Goal: Use online tool/utility: Use online tool/utility

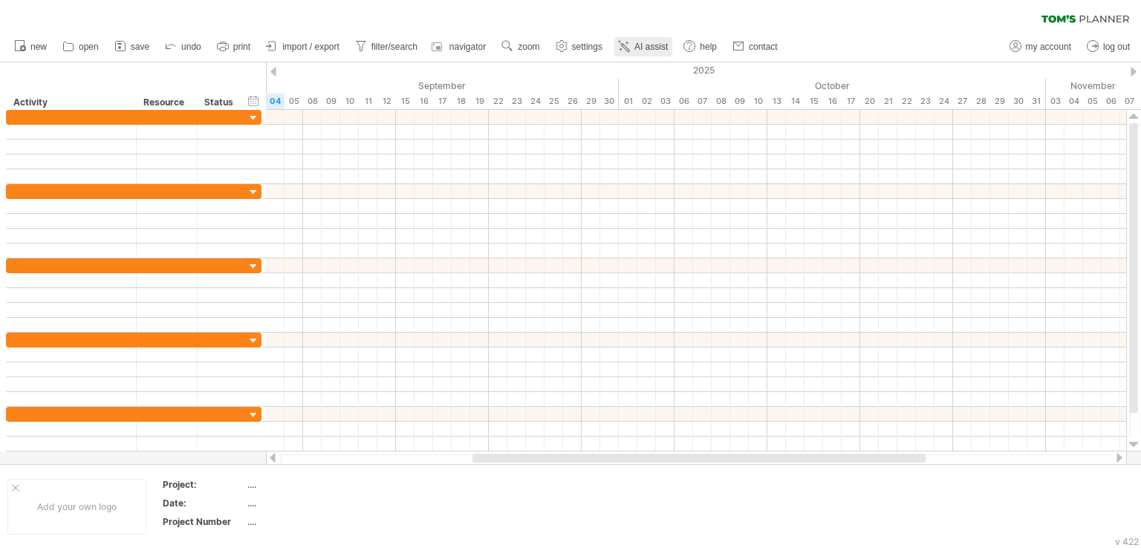
click at [655, 46] on span "AI assist" at bounding box center [650, 47] width 33 height 10
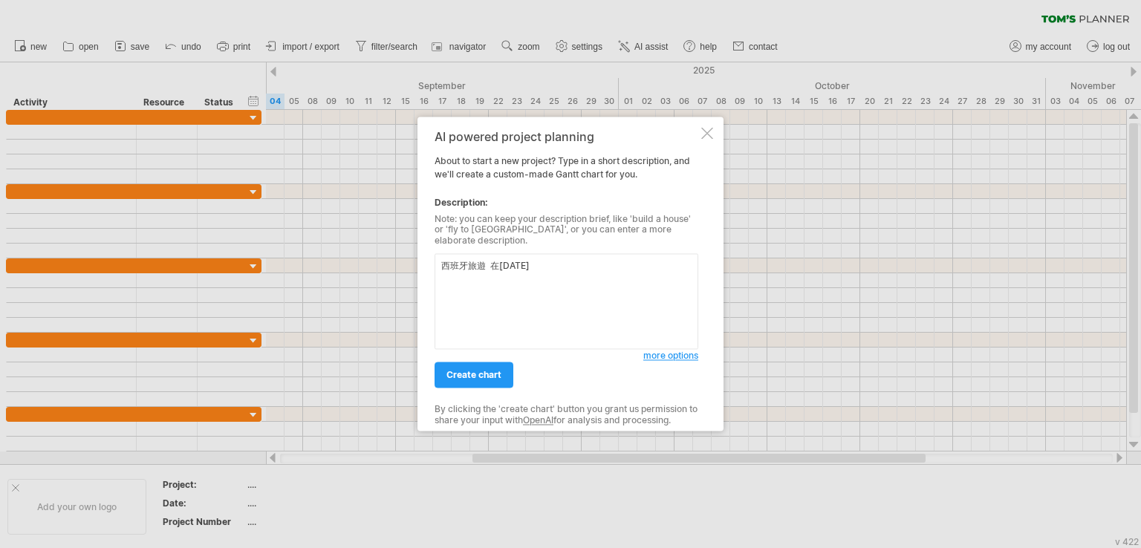
click at [483, 264] on textarea "西班牙旅遊 在[DATE]" at bounding box center [567, 302] width 264 height 96
click at [573, 255] on textarea "西班牙旅遊 在[DATE]" at bounding box center [567, 302] width 264 height 96
click at [484, 259] on textarea "西班牙旅遊 在[DATE]前做好一切事前規劃" at bounding box center [567, 302] width 264 height 96
click at [499, 292] on textarea "西班牙旅遊事前規劃 在[DATE]前做好一切事前規劃" at bounding box center [567, 302] width 264 height 96
click at [668, 266] on textarea "西班牙旅遊事前規劃 在[DATE]前做好一切事前規劃" at bounding box center [567, 302] width 264 height 96
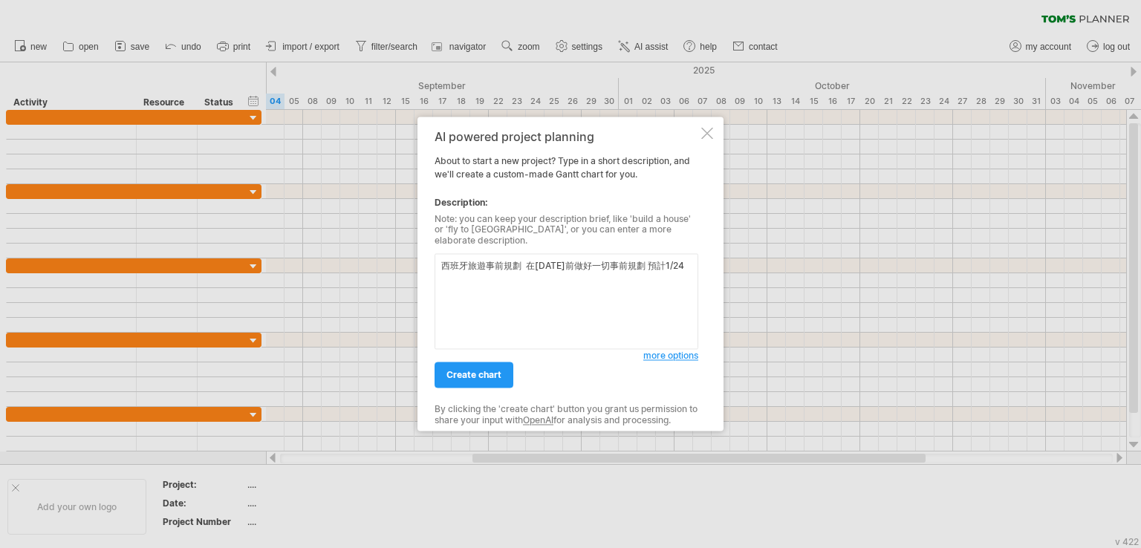
click at [441, 270] on textarea "西班牙旅遊事前規劃 在[DATE]前做好一切事前規劃 預計1/24" at bounding box center [567, 302] width 264 height 96
click at [559, 282] on textarea "西班牙旅遊事前規劃 在[DATE]前做好一切事前規劃 預計[DATE]" at bounding box center [567, 302] width 264 height 96
drag, startPoint x: 665, startPoint y: 262, endPoint x: 675, endPoint y: 286, distance: 25.7
click at [675, 286] on textarea "西班牙旅遊事前規劃 在[DATE]前做好一切事前規劃 預計[DATE]起成成" at bounding box center [567, 302] width 264 height 96
click at [694, 264] on textarea "西班牙旅遊事前規劃 在[DATE]前做好一切事前規劃 馬德里" at bounding box center [567, 302] width 264 height 96
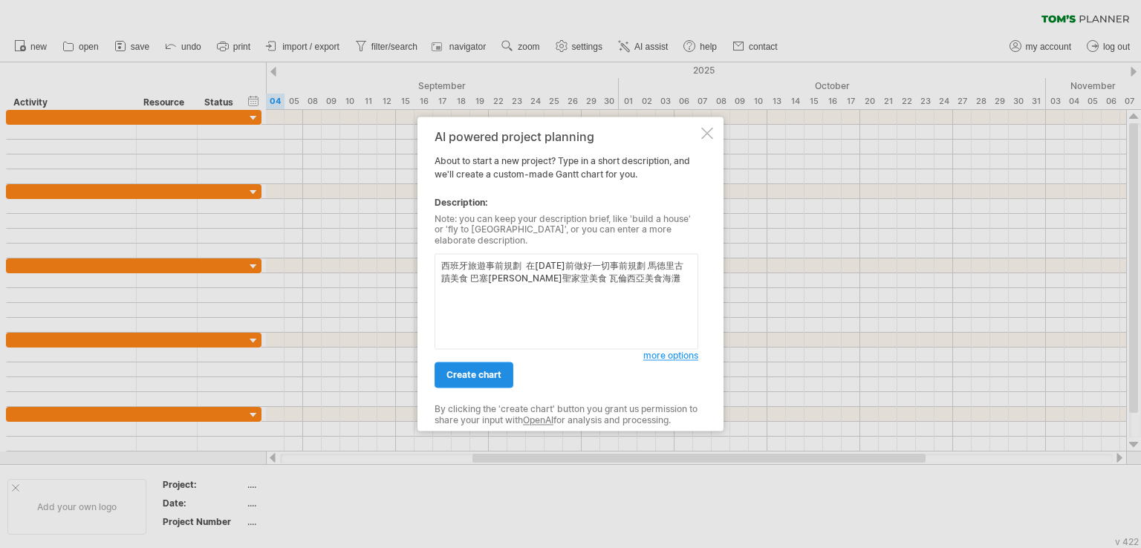
type textarea "西班牙旅遊事前規劃 在[DATE]前做好一切事前規劃 馬德里古蹟美食 巴塞[PERSON_NAME]聖家堂美食 瓦倫西亞美食海灘"
click at [492, 371] on span "create chart" at bounding box center [473, 375] width 55 height 11
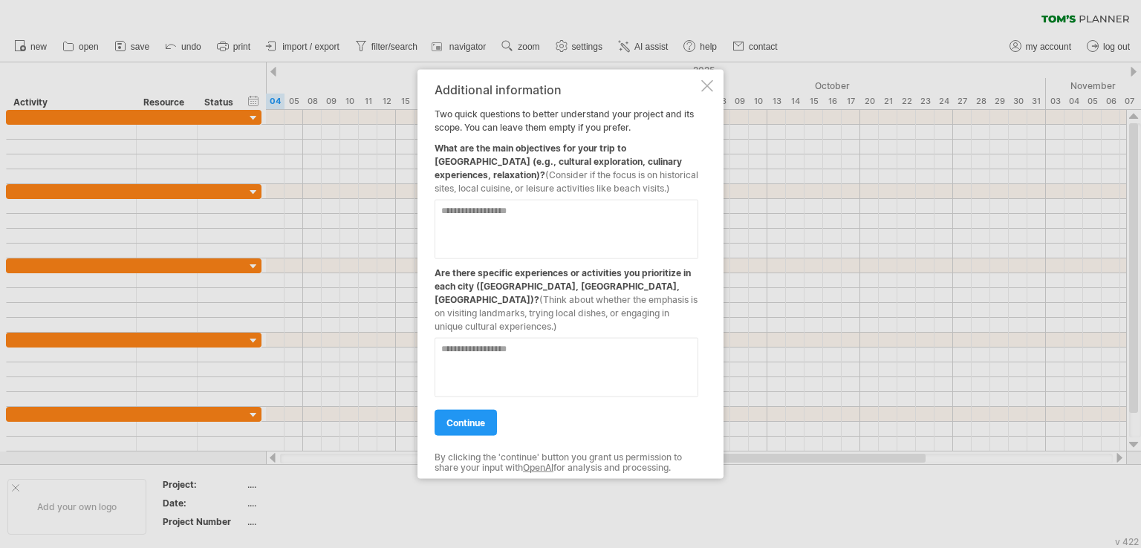
click at [485, 245] on textarea at bounding box center [567, 229] width 264 height 59
type textarea "**********"
click at [531, 352] on textarea at bounding box center [567, 367] width 264 height 59
type textarea "**********"
click at [478, 422] on link "continue" at bounding box center [466, 423] width 62 height 26
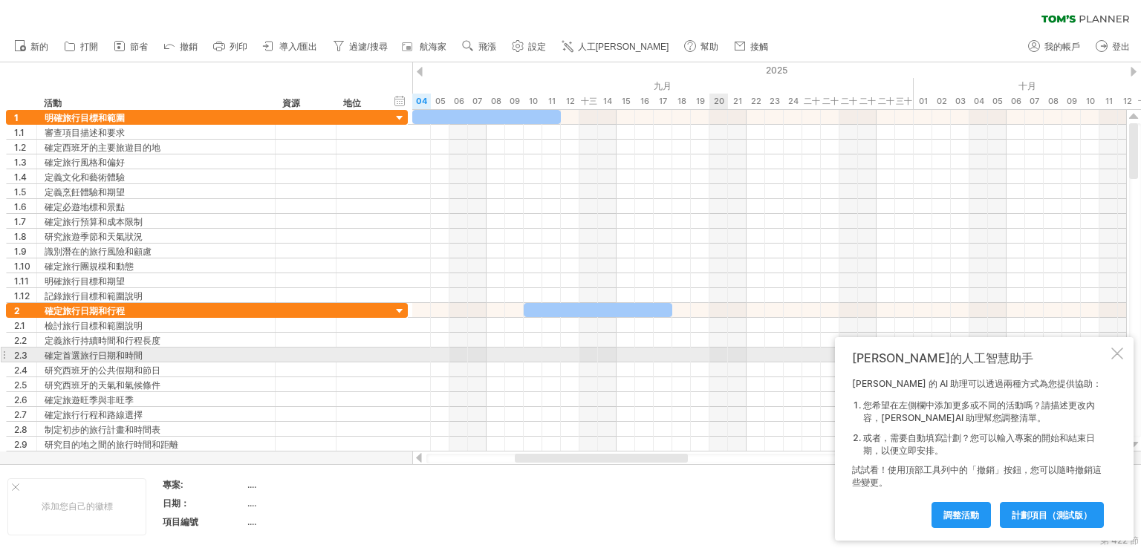
click at [1114, 352] on div at bounding box center [1117, 354] width 12 height 12
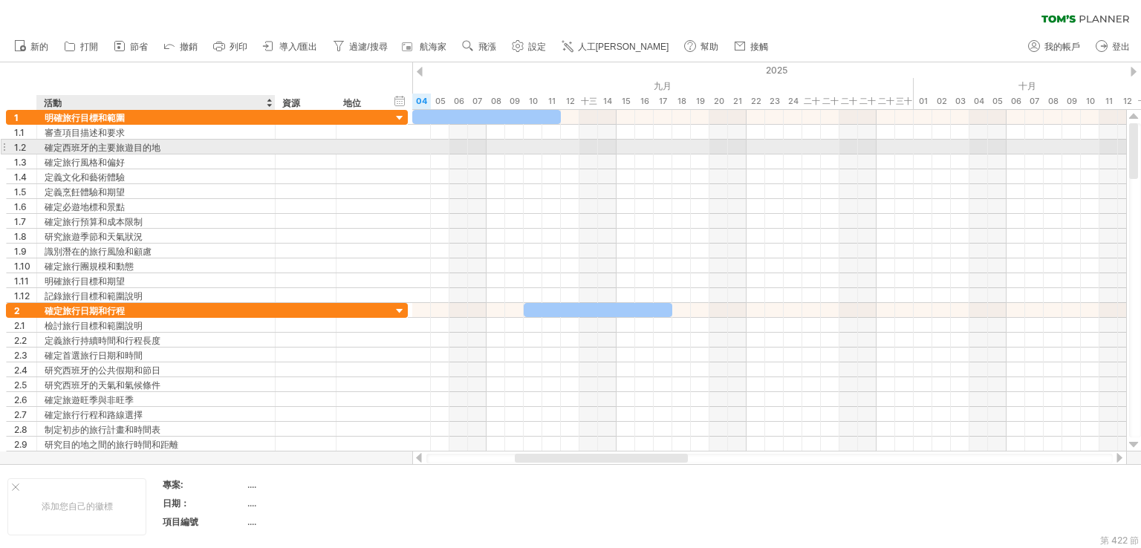
click at [261, 149] on div "確定西班牙的主要旅遊目的地" at bounding box center [156, 147] width 223 height 14
click at [261, 149] on input "**********" at bounding box center [156, 147] width 223 height 14
click at [259, 154] on div "確定旅行風格和偏好" at bounding box center [156, 161] width 223 height 14
click at [259, 151] on div "確定西班牙的主要旅遊目的地" at bounding box center [156, 147] width 223 height 14
click at [259, 151] on input "**********" at bounding box center [156, 147] width 223 height 14
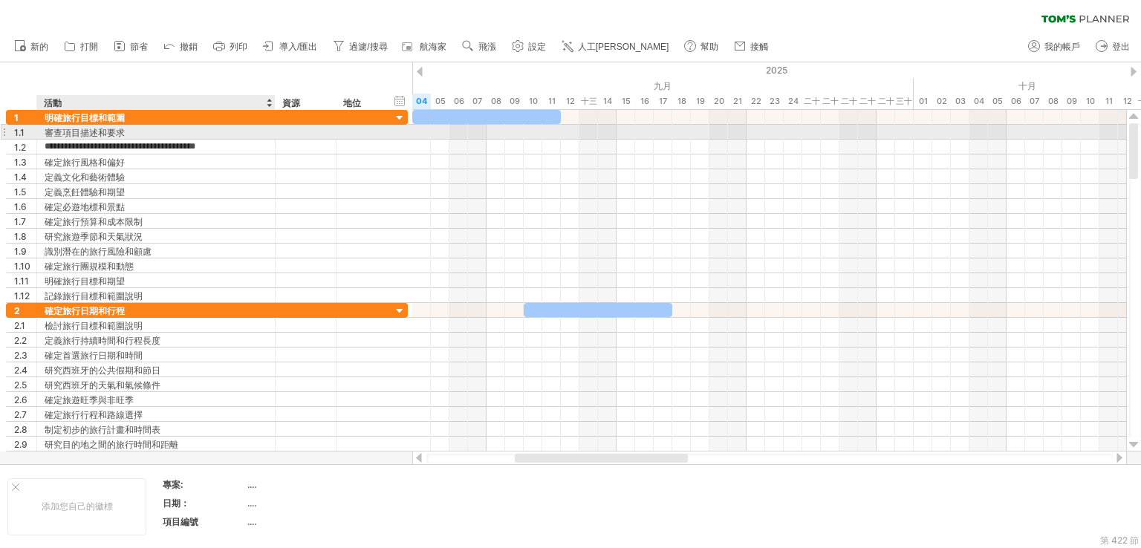
click at [202, 133] on div "審查項目描述和要求" at bounding box center [156, 132] width 223 height 14
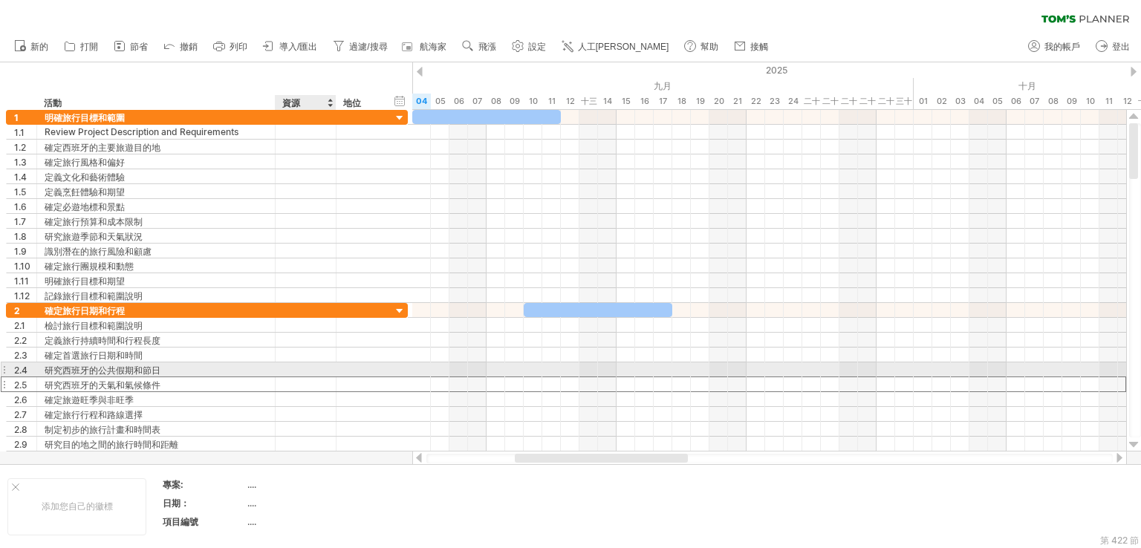
click at [336, 377] on div at bounding box center [360, 384] width 48 height 14
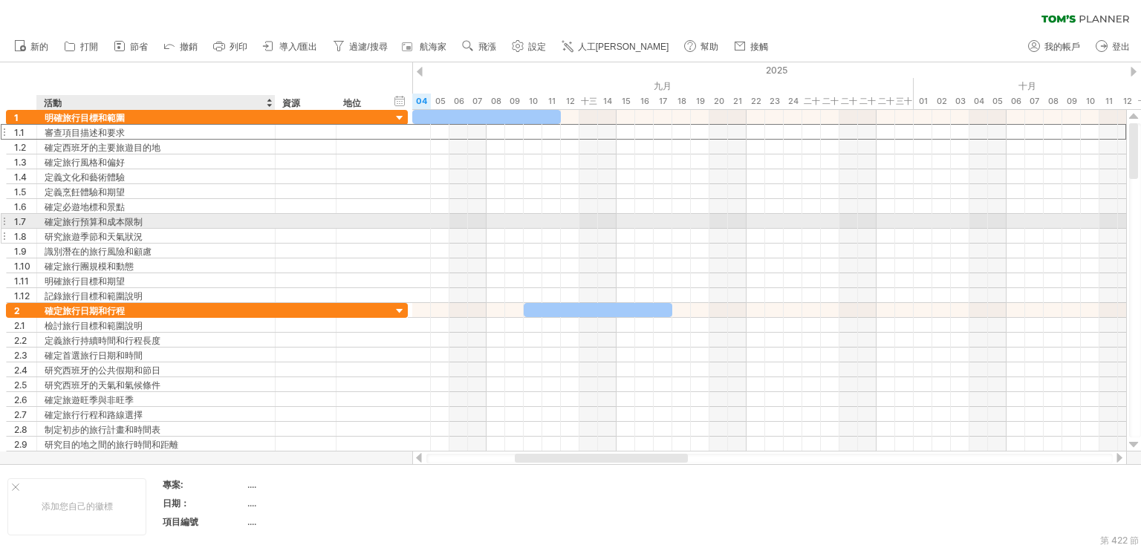
drag, startPoint x: 46, startPoint y: 133, endPoint x: 99, endPoint y: 232, distance: 112.6
click at [99, 232] on div "**********" at bounding box center [207, 206] width 402 height 193
